Goal: Book appointment/travel/reservation

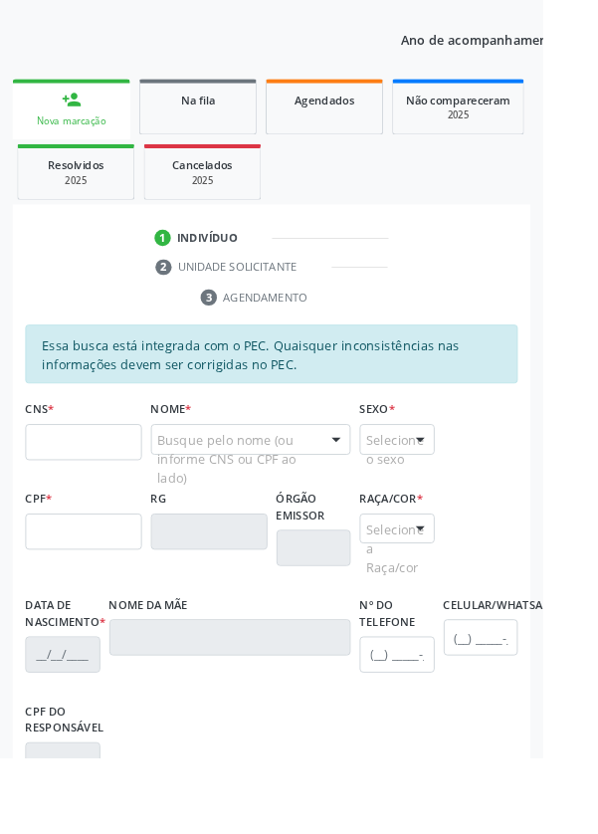
scroll to position [303, 0]
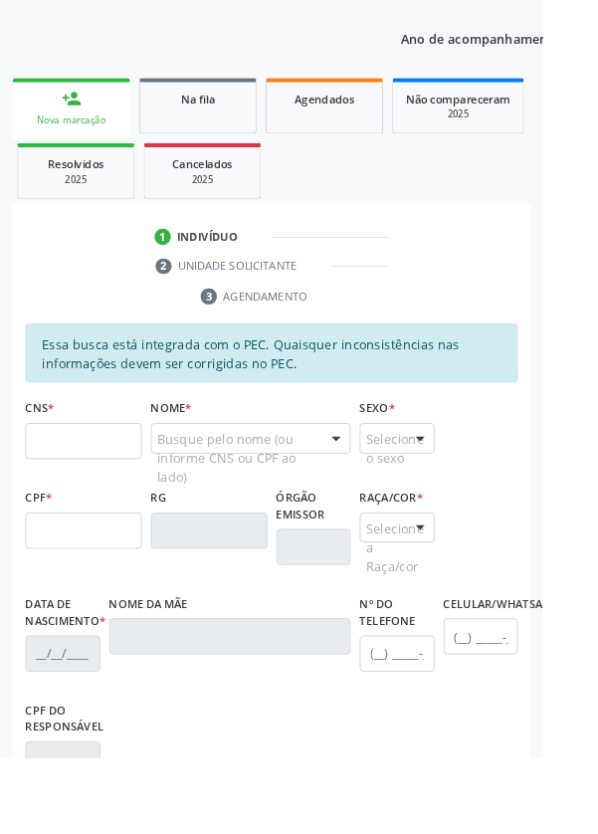
click at [81, 537] on div "CPF *" at bounding box center [92, 568] width 128 height 71
click at [84, 482] on input "text" at bounding box center [92, 486] width 128 height 40
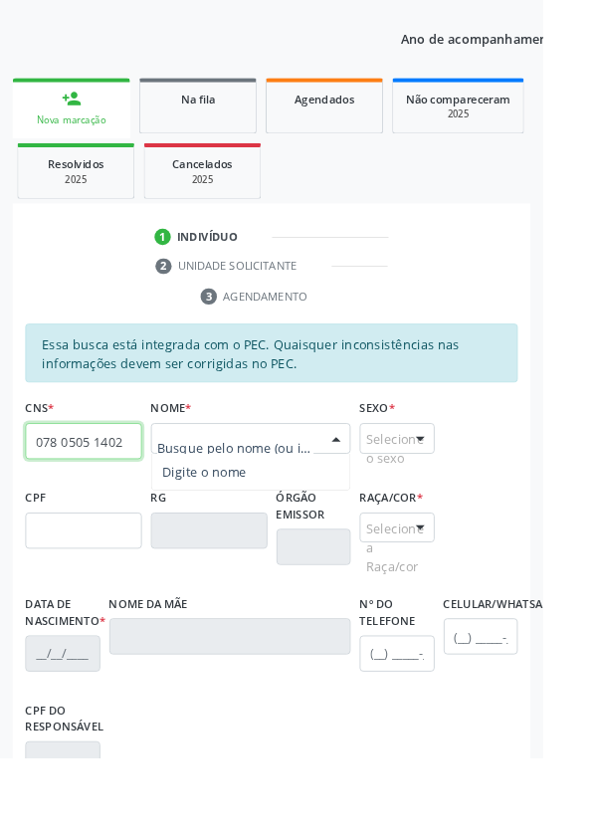
click at [76, 487] on input "078 0505 1402" at bounding box center [92, 486] width 128 height 40
type input "0"
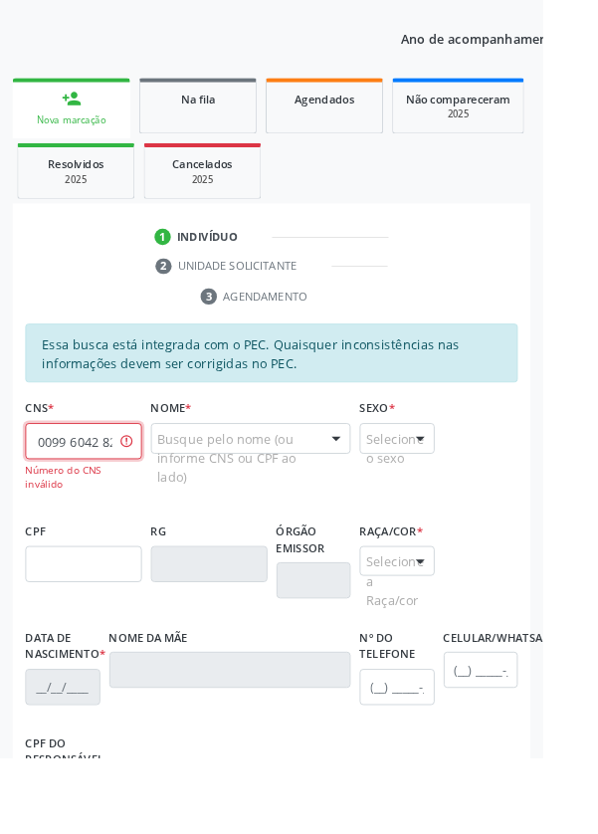
scroll to position [0, 34]
type input "700 0099 6042 8200"
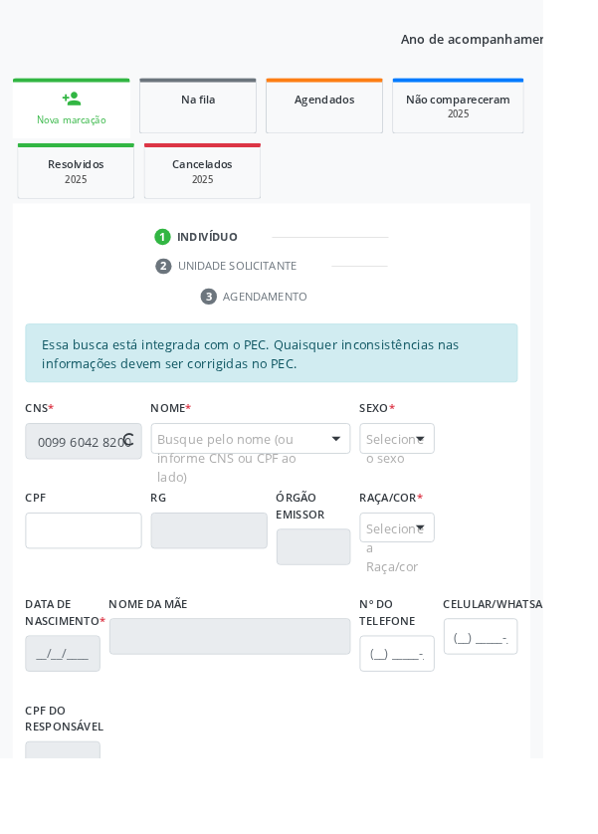
scroll to position [0, 0]
type input "078.050.514-02"
type input "0[DATE]"
type input "[PERSON_NAME]"
type input "[PHONE_NUMBER]"
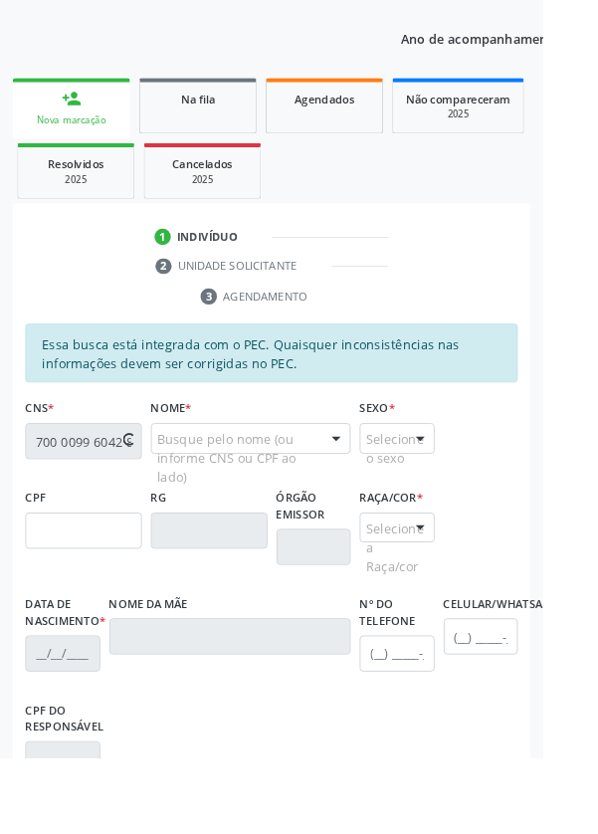
type input "15"
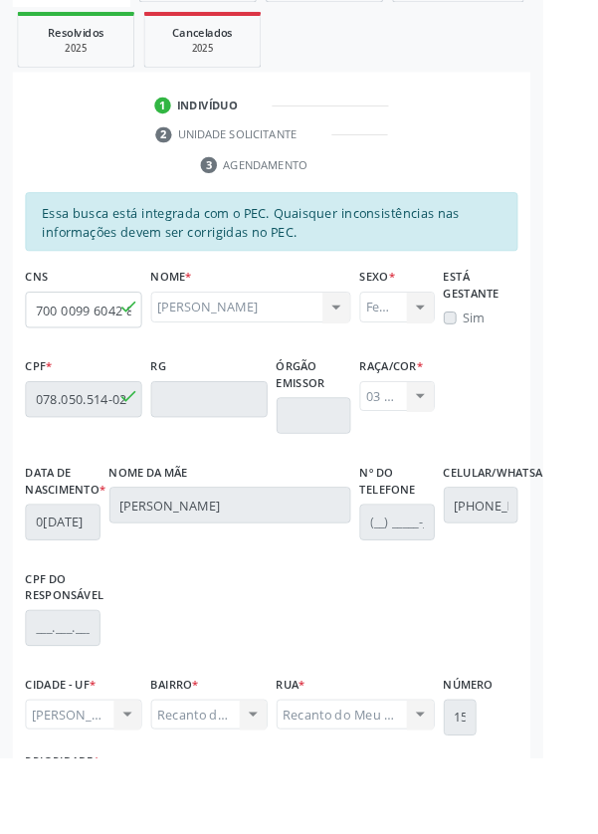
scroll to position [473, 0]
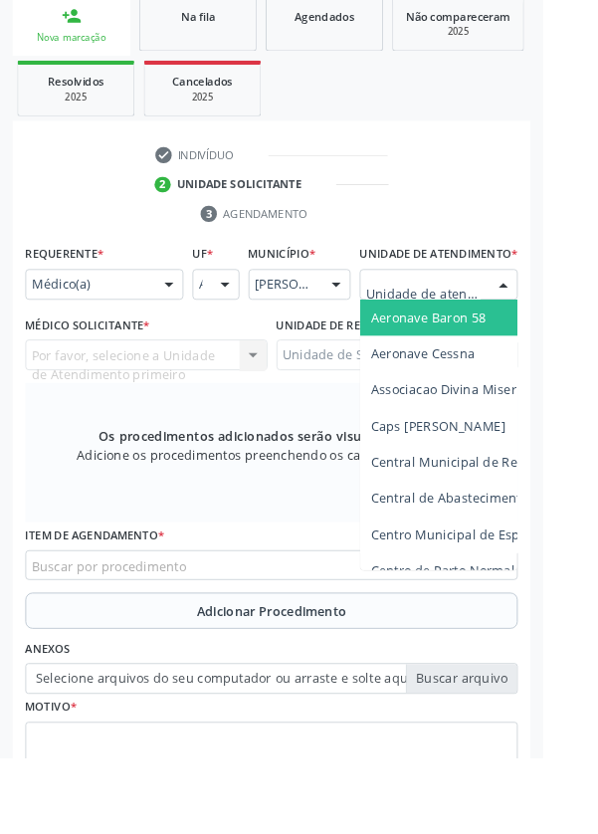
scroll to position [481, 0]
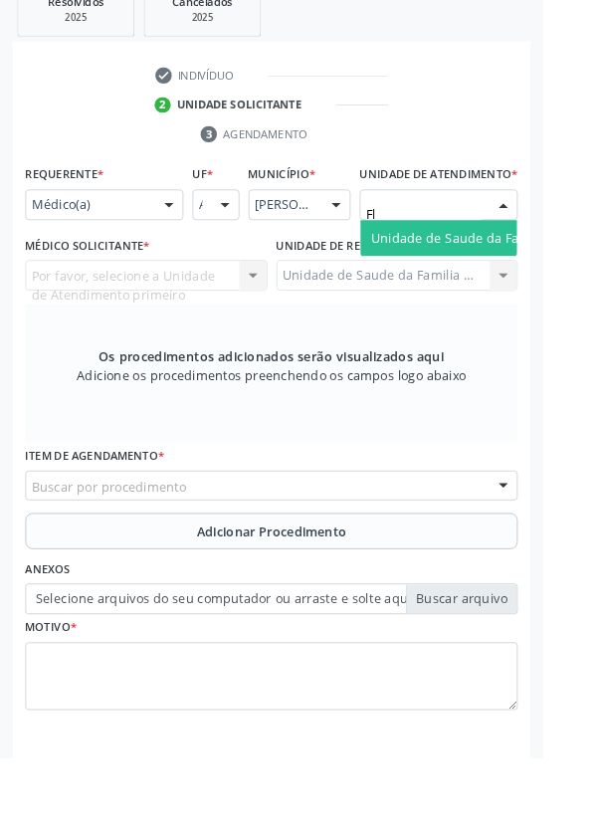
type input "Fla"
click at [457, 272] on span "Unidade de Saude da Familia Ver [PERSON_NAME]" at bounding box center [577, 262] width 337 height 19
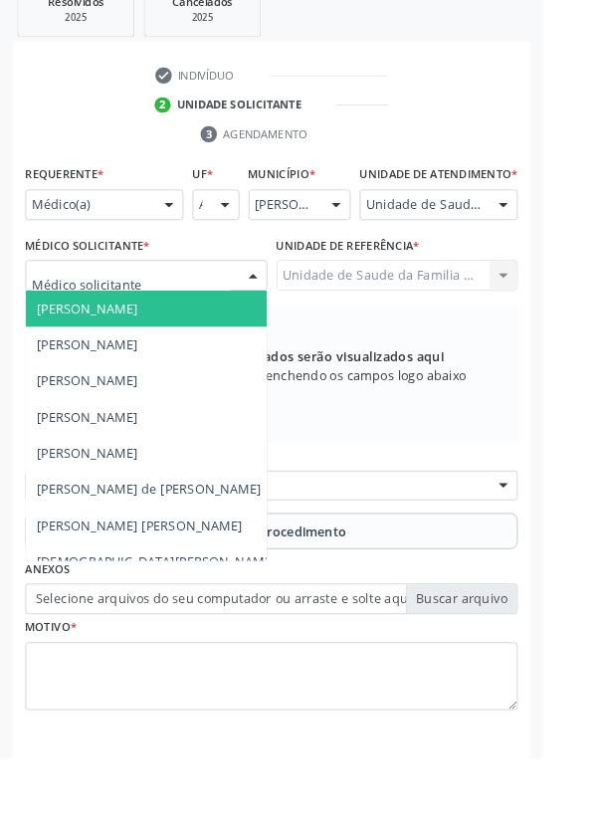
click at [98, 380] on span "[PERSON_NAME]" at bounding box center [200, 380] width 343 height 40
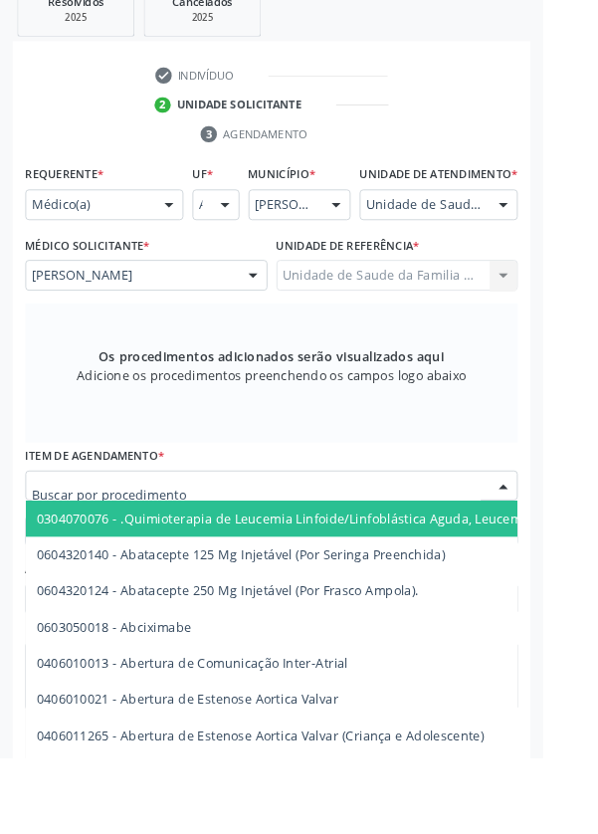
click at [108, 553] on input "text" at bounding box center [282, 545] width 495 height 40
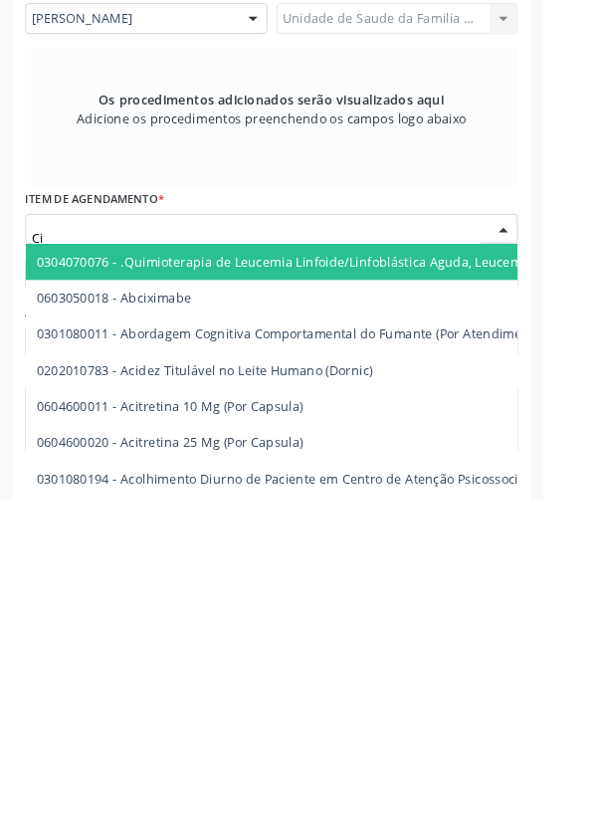
type input "C"
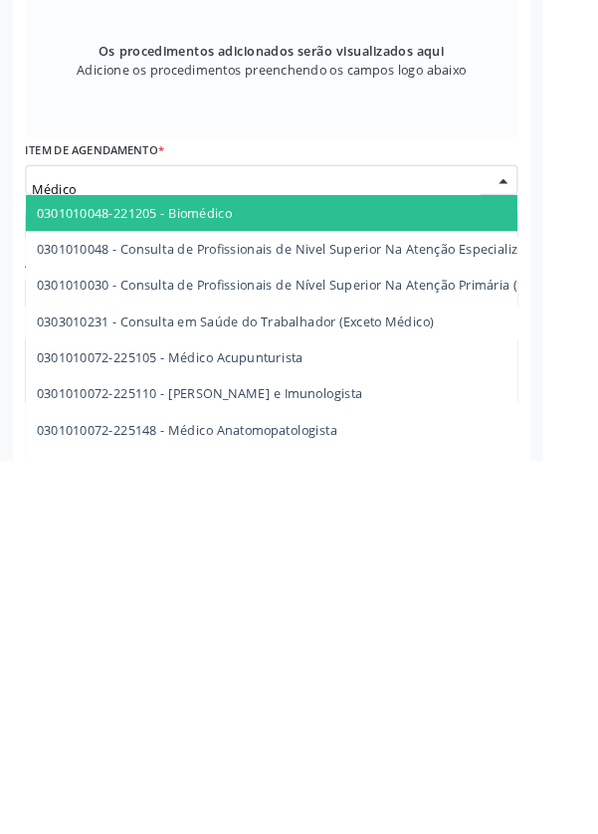
scroll to position [491, 0]
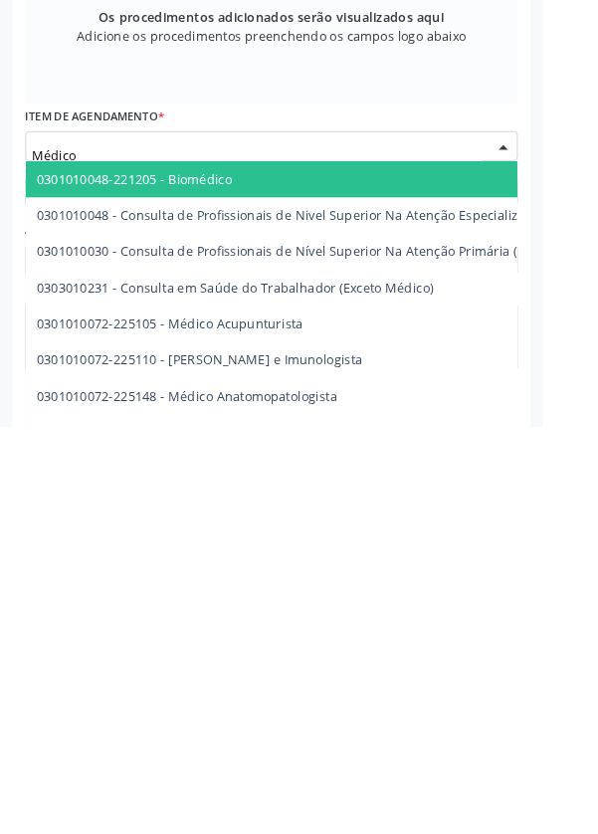
type input "Médico c"
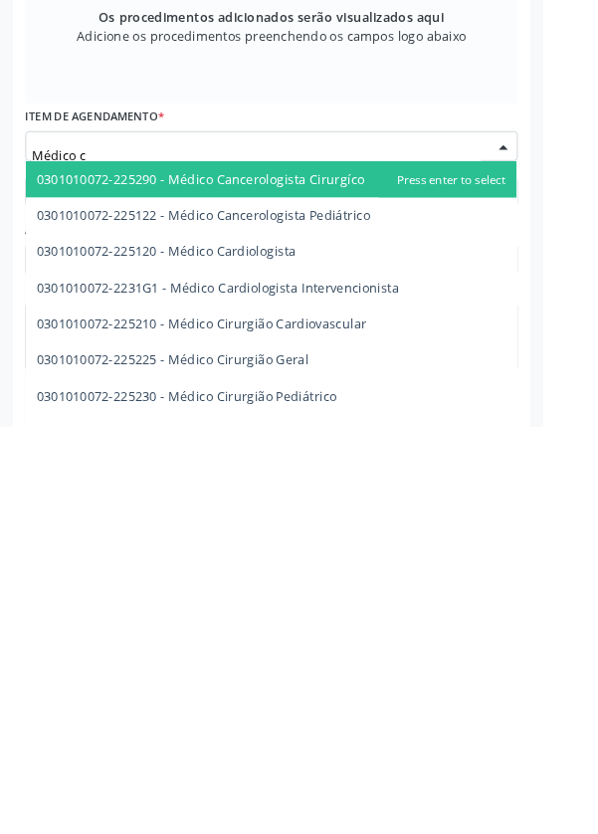
click at [193, 769] on span "0301010072-225225 - Médico Cirurgião Geral" at bounding box center [191, 759] width 300 height 19
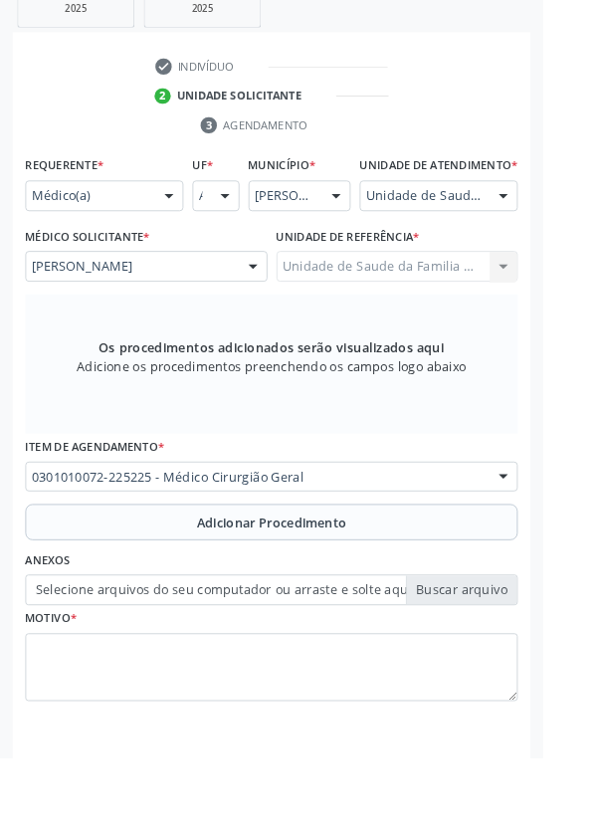
click at [188, 595] on button "Adicionar Procedimento" at bounding box center [299, 575] width 542 height 40
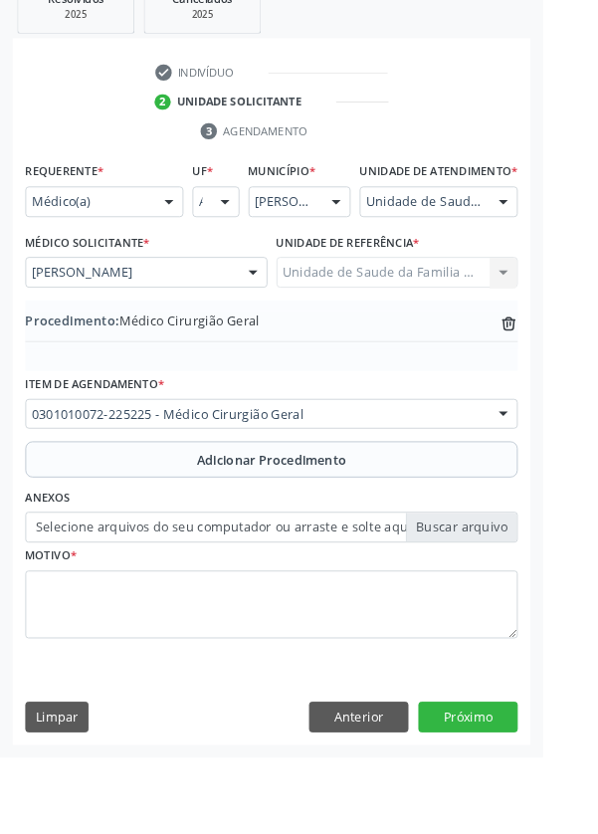
scroll to position [415, 0]
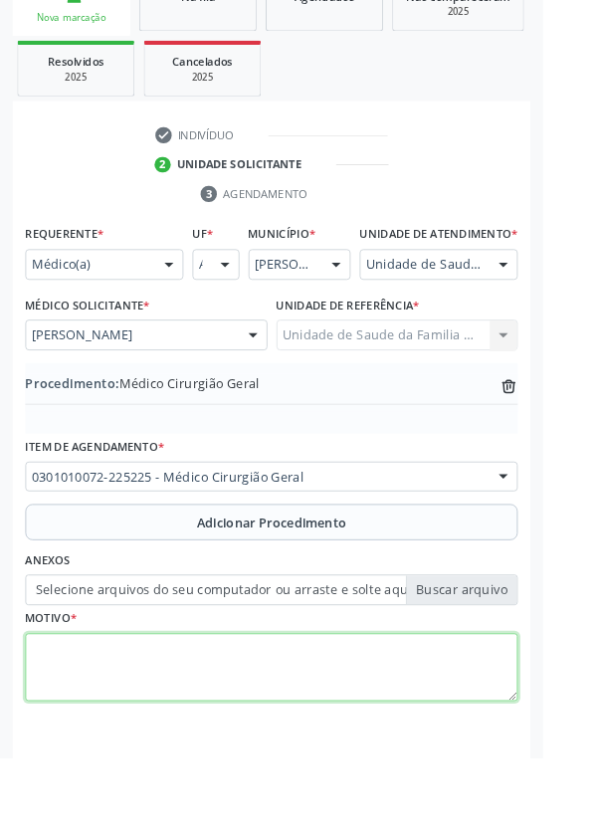
click at [439, 738] on textarea at bounding box center [299, 736] width 542 height 76
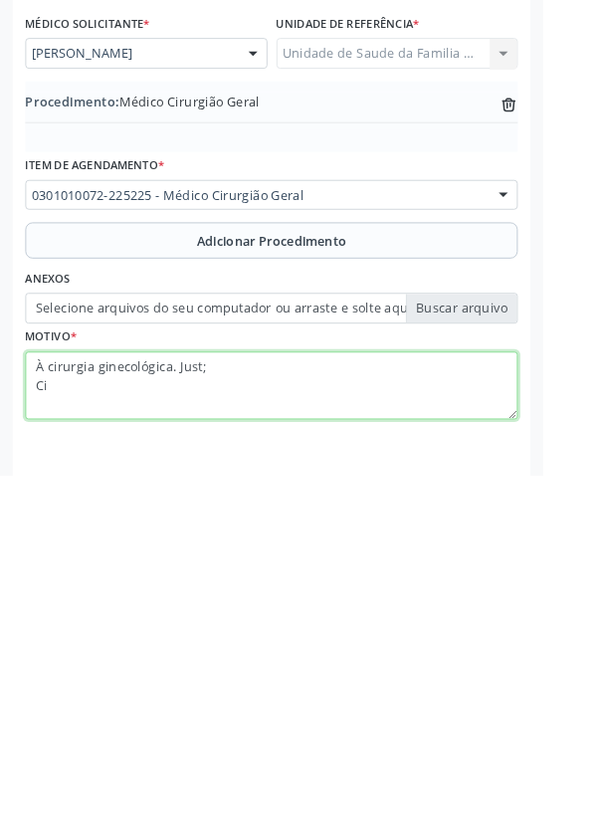
scroll to position [0, 0]
type textarea "À cirurgia ginecológica. Just; cisto"
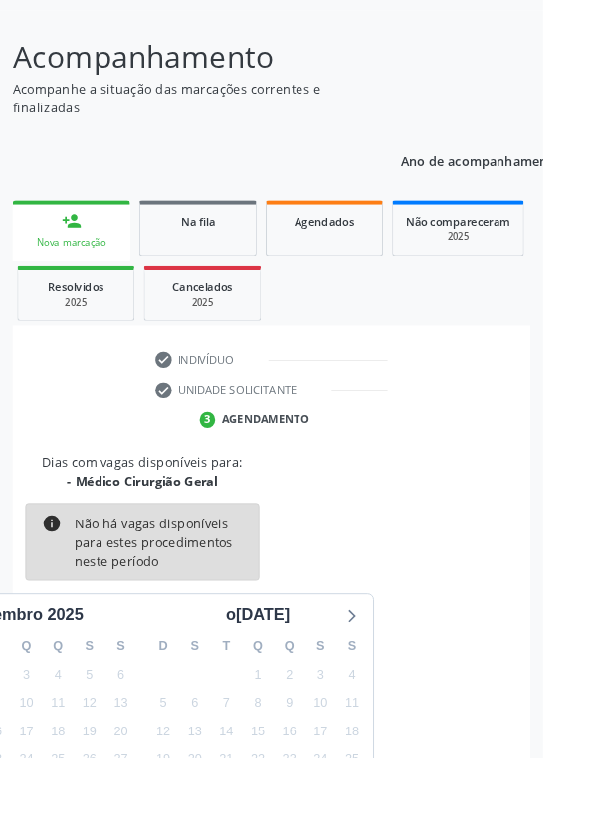
scroll to position [165, 0]
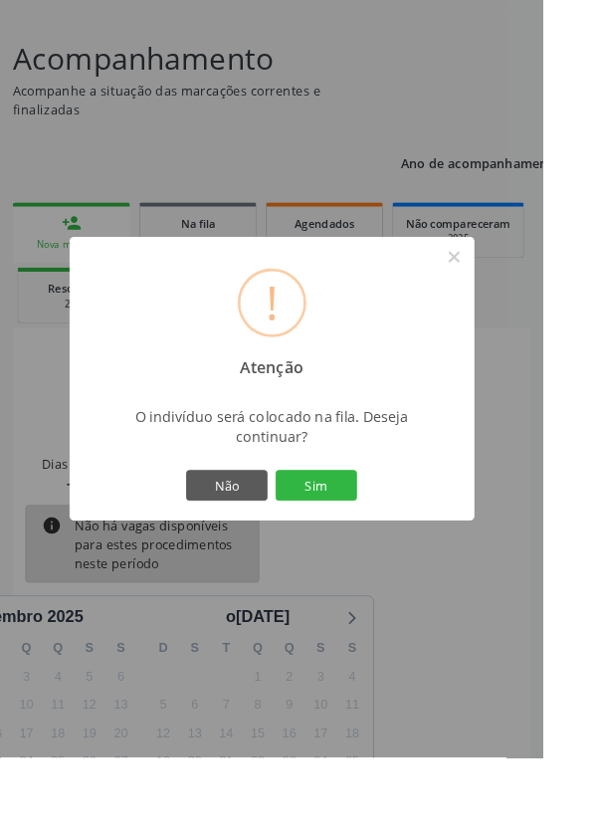
click at [389, 573] on div "! Atenção × O indivíduo será colocado na fila. Deseja continuar? Não Sim" at bounding box center [300, 417] width 446 height 312
click at [385, 551] on button "Sim" at bounding box center [349, 534] width 90 height 34
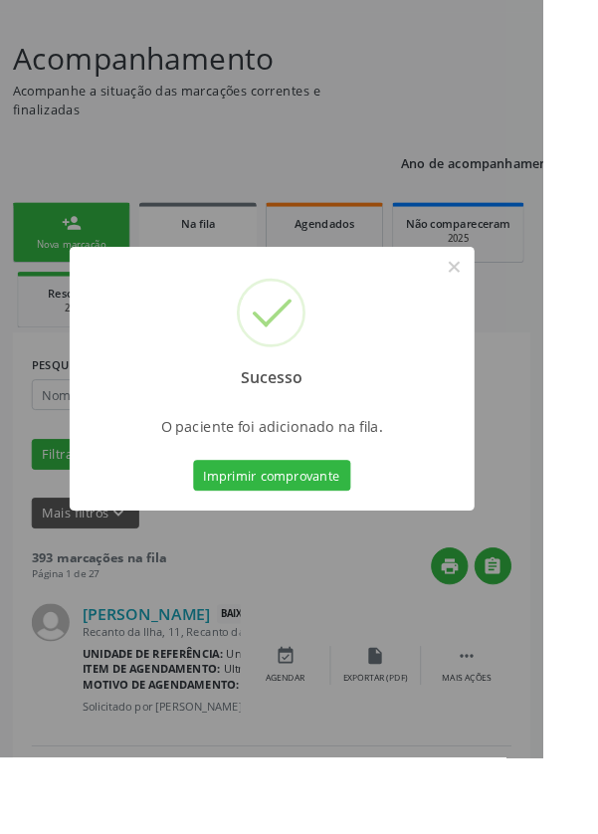
scroll to position [0, 0]
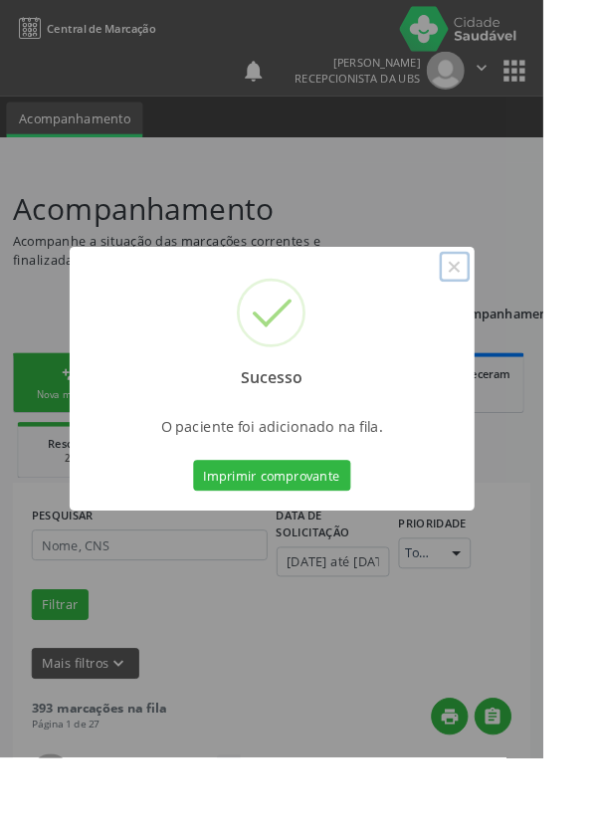
click at [517, 310] on button "×" at bounding box center [501, 294] width 34 height 34
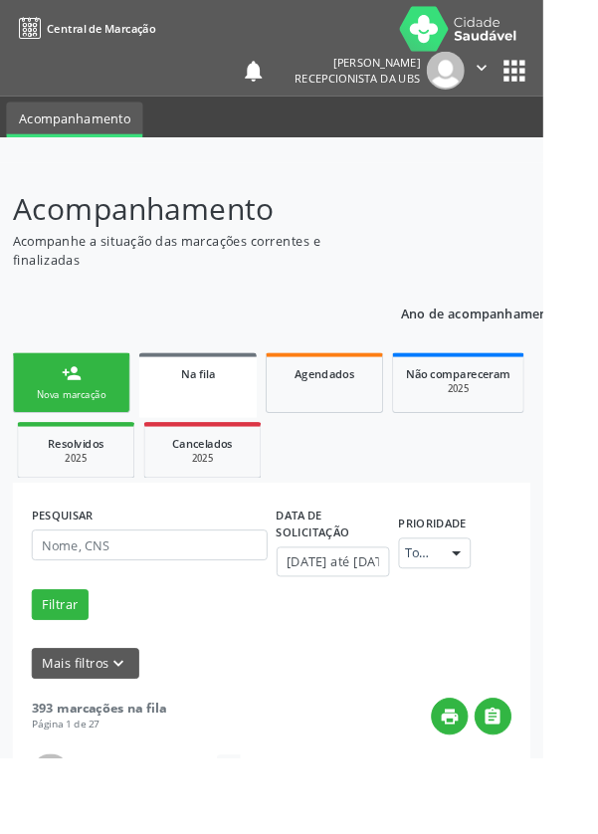
click at [75, 422] on link "person_add Nova marcação" at bounding box center [78, 421] width 129 height 67
click at [81, 415] on div "person_add" at bounding box center [79, 411] width 22 height 22
